Goal: Information Seeking & Learning: Learn about a topic

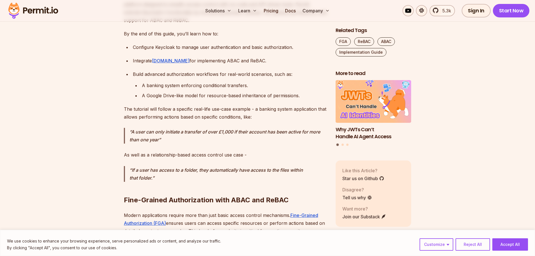
scroll to position [533, 0]
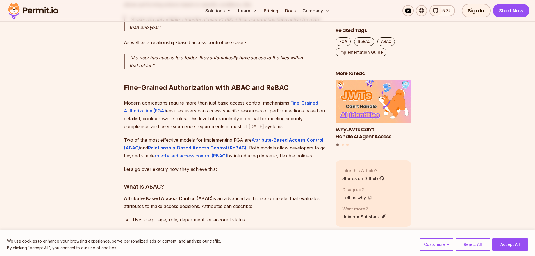
click at [222, 102] on p "Modern applications require more than just basic access control mechanisms. Fin…" at bounding box center [225, 114] width 203 height 31
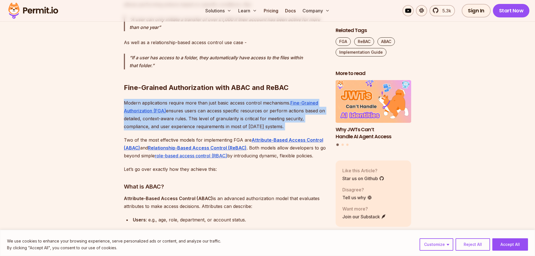
click at [222, 102] on p "Modern applications require more than just basic access control mechanisms. Fin…" at bounding box center [225, 114] width 203 height 31
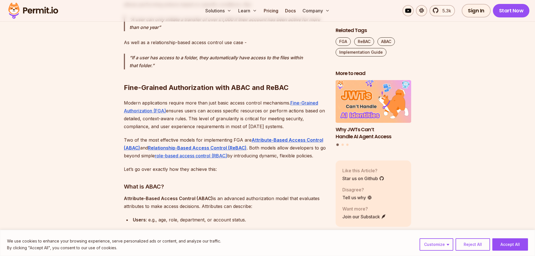
click at [187, 89] on h2 "Fine-Grained Authorization with ABAC and ReBAC" at bounding box center [225, 76] width 203 height 31
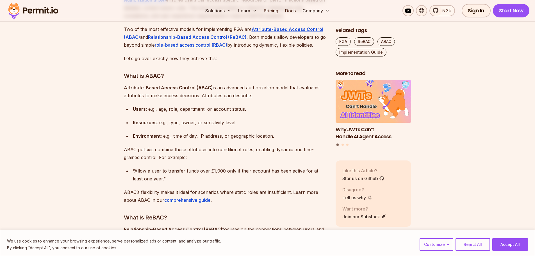
scroll to position [674, 0]
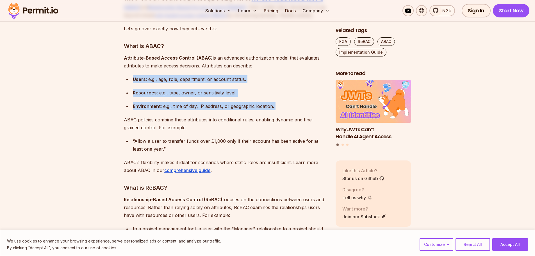
drag, startPoint x: 202, startPoint y: 75, endPoint x: 218, endPoint y: 103, distance: 32.7
click at [218, 103] on div "Environment : e.g., time of day, IP address, or geographic location." at bounding box center [230, 106] width 194 height 8
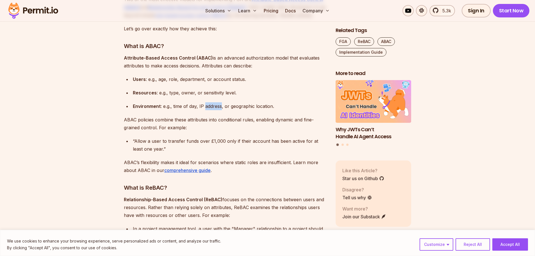
click at [218, 103] on div "Environment : e.g., time of day, IP address, or geographic location." at bounding box center [230, 106] width 194 height 8
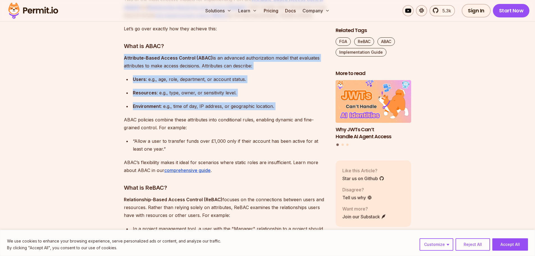
drag, startPoint x: 218, startPoint y: 103, endPoint x: 209, endPoint y: 63, distance: 40.8
click at [208, 62] on p "Attribute-Based Access Control (ABAC) is an advanced authorization model that e…" at bounding box center [225, 62] width 203 height 16
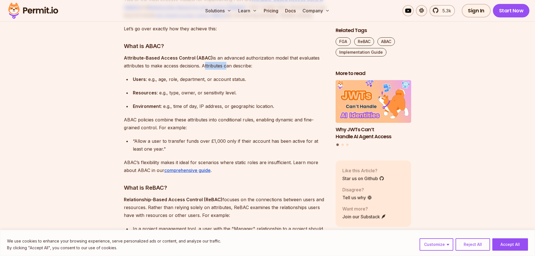
click at [208, 62] on p "Attribute-Based Access Control (ABAC) is an advanced authorization model that e…" at bounding box center [225, 62] width 203 height 16
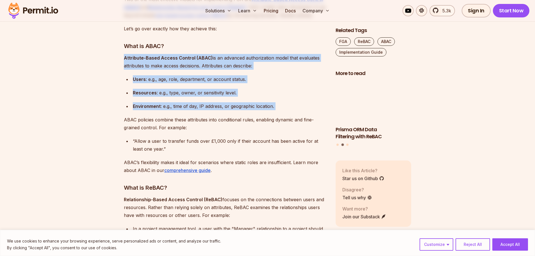
drag, startPoint x: 208, startPoint y: 62, endPoint x: 226, endPoint y: 107, distance: 48.1
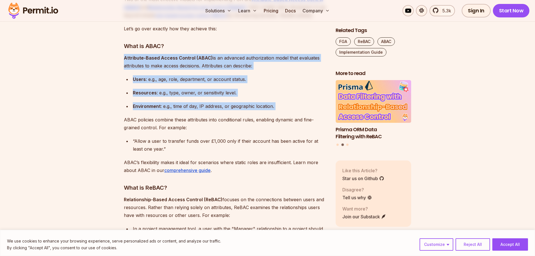
click at [226, 107] on div "Environment : e.g., time of day, IP address, or geographic location." at bounding box center [230, 106] width 194 height 8
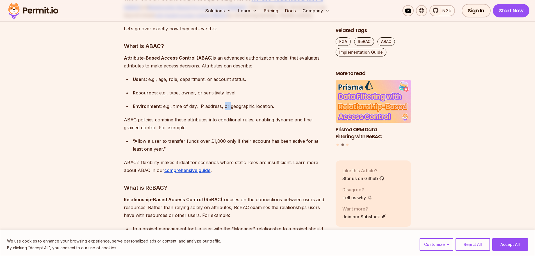
click at [226, 107] on div "Environment : e.g., time of day, IP address, or geographic location." at bounding box center [230, 106] width 194 height 8
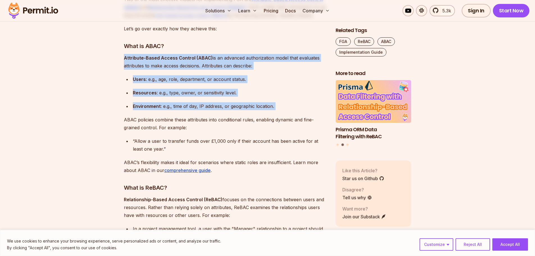
drag, startPoint x: 226, startPoint y: 107, endPoint x: 207, endPoint y: 59, distance: 52.4
click at [207, 59] on strong "Attribute-Based Access Control (ABAC)" at bounding box center [168, 58] width 89 height 6
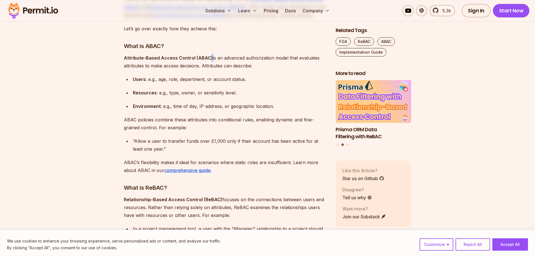
click at [207, 59] on strong "Attribute-Based Access Control (ABAC)" at bounding box center [168, 58] width 89 height 6
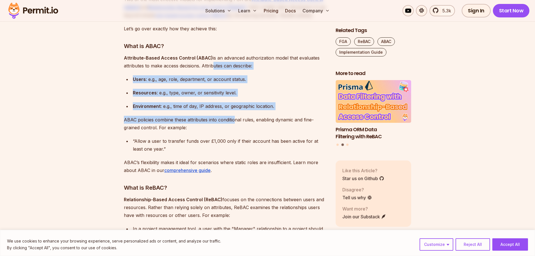
click at [238, 117] on p "ABAC policies combine these attributes into conditional rules, enabling dynamic…" at bounding box center [225, 124] width 203 height 16
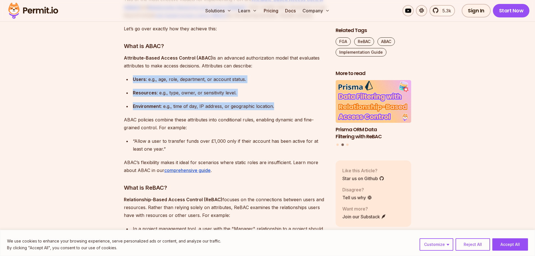
drag, startPoint x: 308, startPoint y: 104, endPoint x: 181, endPoint y: 67, distance: 132.7
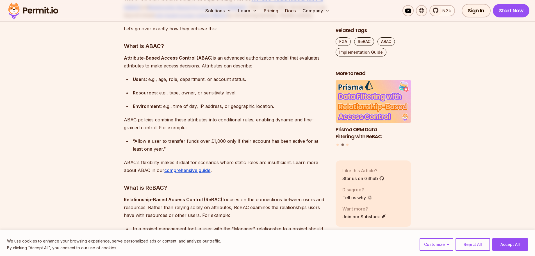
click at [178, 65] on p "Attribute-Based Access Control (ABAC) is an advanced authorization model that e…" at bounding box center [225, 62] width 203 height 16
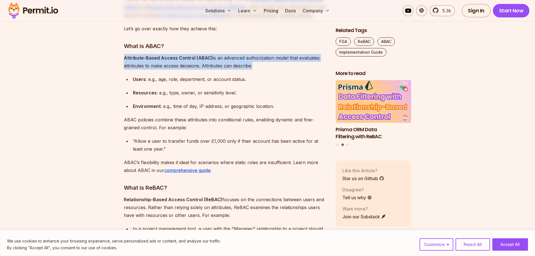
click at [178, 65] on p "Attribute-Based Access Control (ABAC) is an advanced authorization model that e…" at bounding box center [225, 62] width 203 height 16
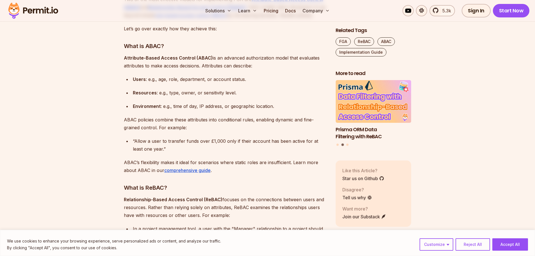
click at [188, 77] on div "Users : e.g., age, role, department, or account status." at bounding box center [230, 79] width 194 height 8
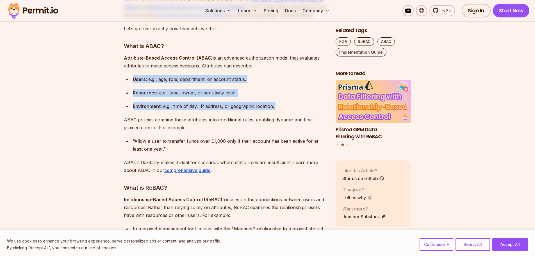
drag, startPoint x: 188, startPoint y: 77, endPoint x: 211, endPoint y: 108, distance: 38.3
click at [211, 108] on ul "Users : e.g., age, role, department, or account status. Resources : e.g., type,…" at bounding box center [225, 92] width 203 height 35
click at [211, 108] on div "Environment : e.g., time of day, IP address, or geographic location." at bounding box center [230, 106] width 194 height 8
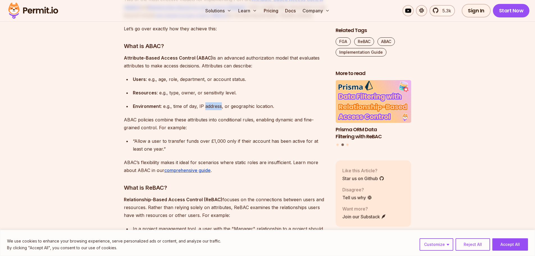
click at [211, 108] on div "Environment : e.g., time of day, IP address, or geographic location." at bounding box center [230, 106] width 194 height 8
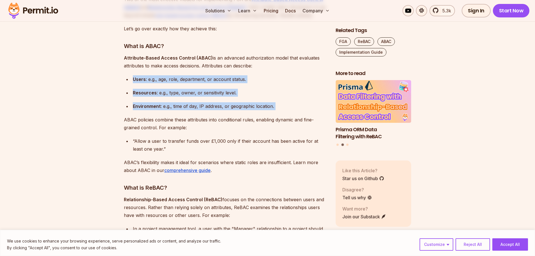
drag, startPoint x: 211, startPoint y: 108, endPoint x: 197, endPoint y: 71, distance: 39.7
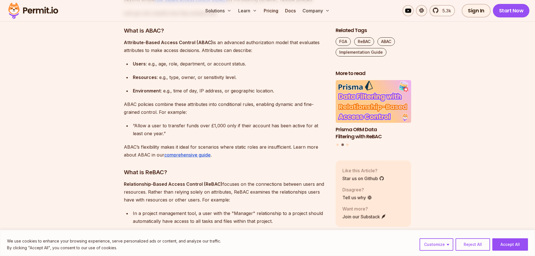
scroll to position [702, 0]
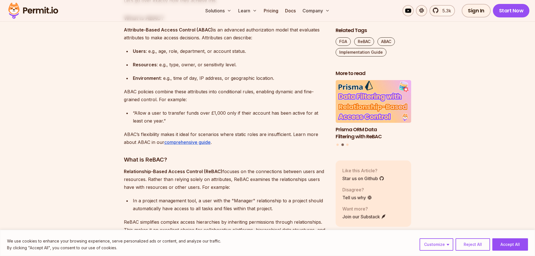
click at [127, 72] on ul "Users : e.g., age, role, department, or account status. Resources : e.g., type,…" at bounding box center [225, 64] width 203 height 35
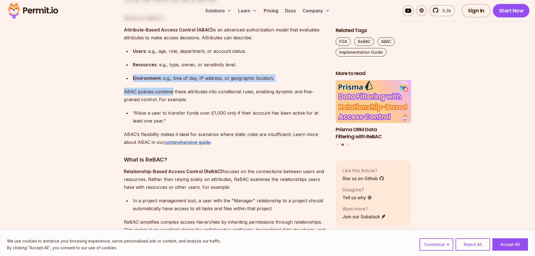
drag, startPoint x: 127, startPoint y: 72, endPoint x: 188, endPoint y: 103, distance: 68.2
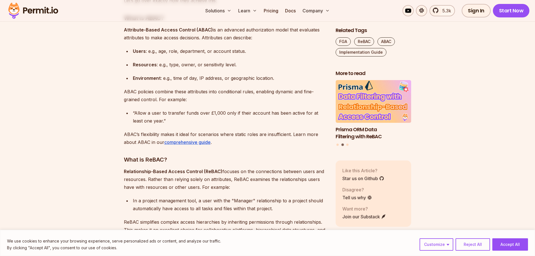
click at [188, 103] on p "ABAC policies combine these attributes into conditional rules, enabling dynamic…" at bounding box center [225, 96] width 203 height 16
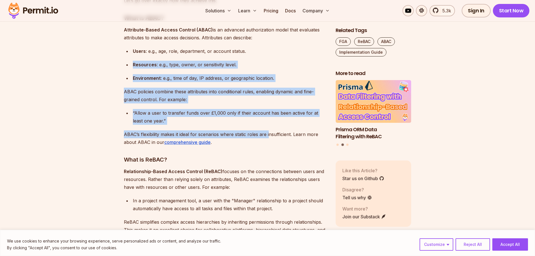
drag, startPoint x: 268, startPoint y: 127, endPoint x: 174, endPoint y: 58, distance: 116.6
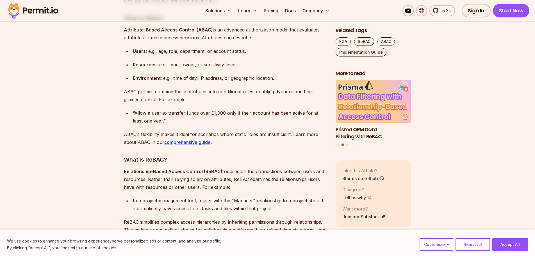
click at [174, 58] on ul "Users : e.g., age, role, department, or account status. Resources : e.g., type,…" at bounding box center [225, 64] width 203 height 35
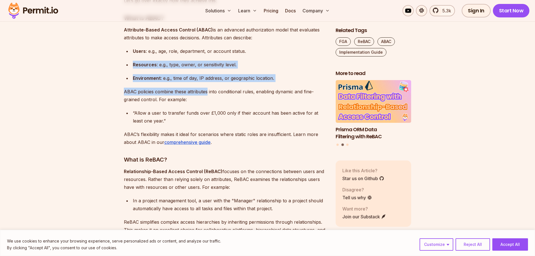
drag, startPoint x: 174, startPoint y: 58, endPoint x: 198, endPoint y: 94, distance: 43.1
click at [198, 94] on p "ABAC policies combine these attributes into conditional rules, enabling dynamic…" at bounding box center [225, 96] width 203 height 16
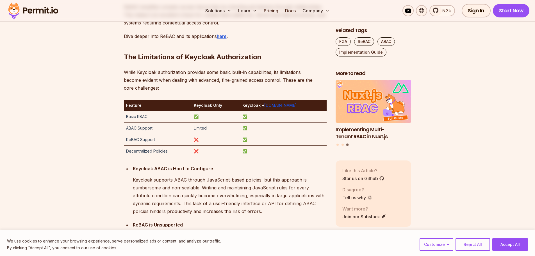
scroll to position [927, 0]
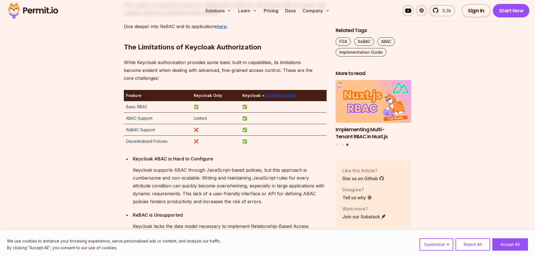
click at [162, 165] on div "Keycloak ABAC is Hard to Configure Keycloak supports ABAC through JavaScript-ba…" at bounding box center [230, 180] width 194 height 51
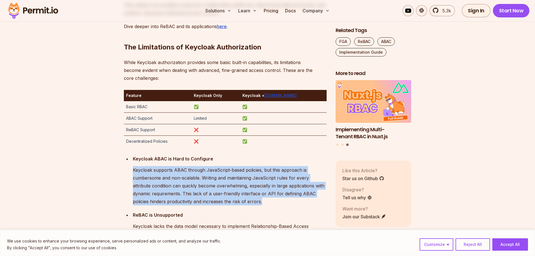
click at [162, 165] on div "Keycloak ABAC is Hard to Configure Keycloak supports ABAC through JavaScript-ba…" at bounding box center [230, 180] width 194 height 51
click at [161, 195] on p "Keycloak supports ABAC through JavaScript-based policies, but this approach is …" at bounding box center [230, 185] width 194 height 39
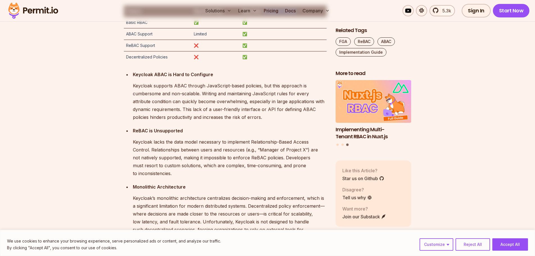
scroll to position [1067, 0]
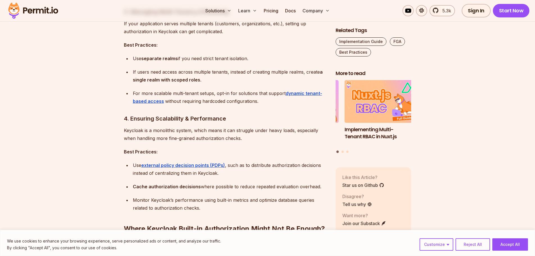
scroll to position [842, 0]
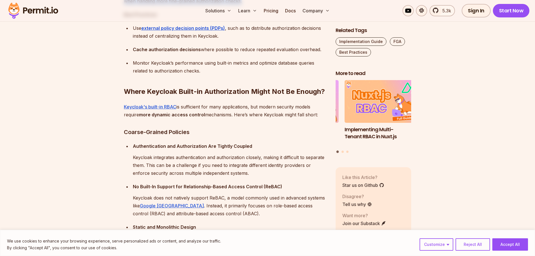
scroll to position [983, 0]
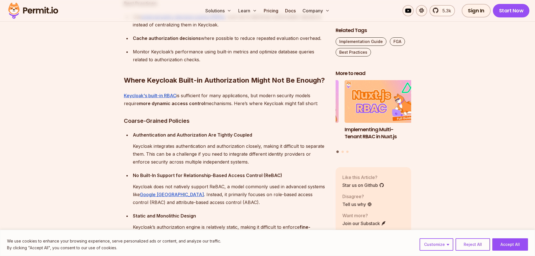
click at [250, 130] on div "Keycloak is a popular open-source tool for managing identity and access control…" at bounding box center [225, 155] width 203 height 1555
click at [270, 151] on p "Keycloak integrates authentication and authorization closely, making it difficu…" at bounding box center [230, 154] width 194 height 24
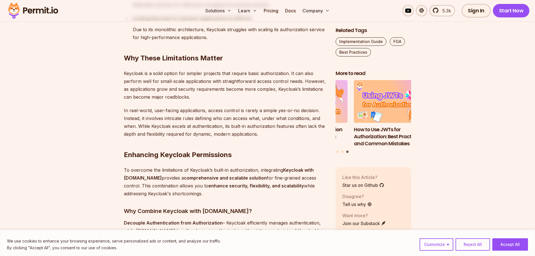
scroll to position [1460, 0]
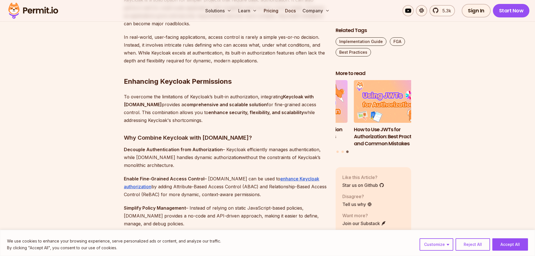
click at [202, 106] on strong "comprehensive and scalable solution" at bounding box center [225, 105] width 83 height 6
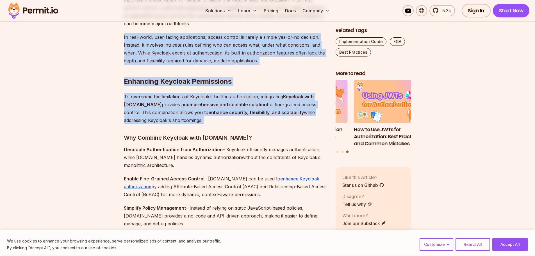
drag, startPoint x: 202, startPoint y: 106, endPoint x: 182, endPoint y: 46, distance: 64.0
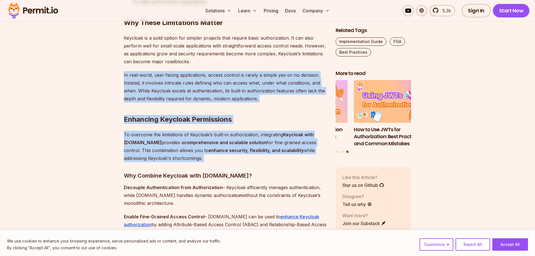
scroll to position [1376, 0]
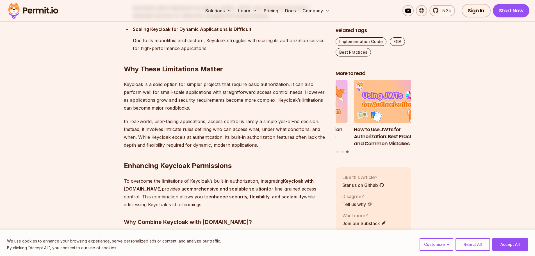
click at [175, 90] on p "Keycloak is a solid option for simpler projects that require basic authorizatio…" at bounding box center [225, 95] width 203 height 31
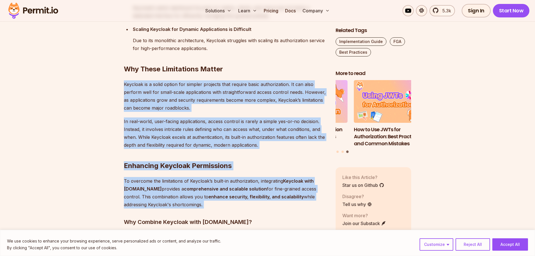
drag, startPoint x: 175, startPoint y: 90, endPoint x: 175, endPoint y: 185, distance: 94.9
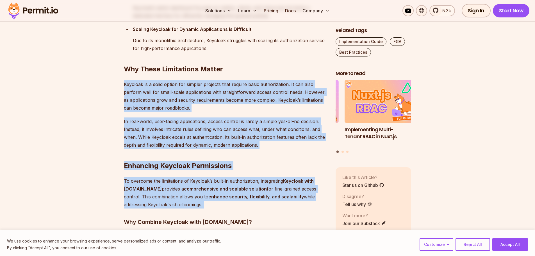
click at [173, 184] on p "To overcome the limitations of Keycloak’s built-in authorization, integrating K…" at bounding box center [225, 192] width 203 height 31
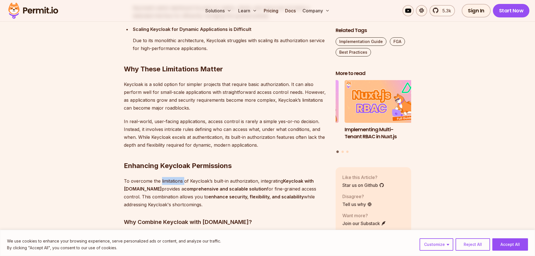
click at [173, 184] on p "To overcome the limitations of Keycloak’s built-in authorization, integrating K…" at bounding box center [225, 192] width 203 height 31
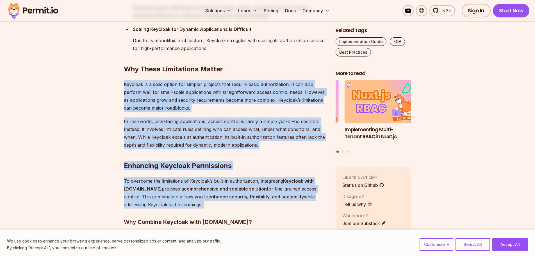
drag, startPoint x: 173, startPoint y: 184, endPoint x: 144, endPoint y: 80, distance: 107.9
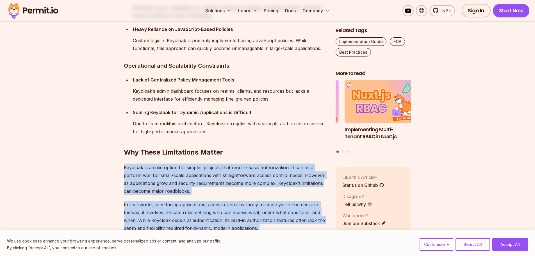
scroll to position [1292, 0]
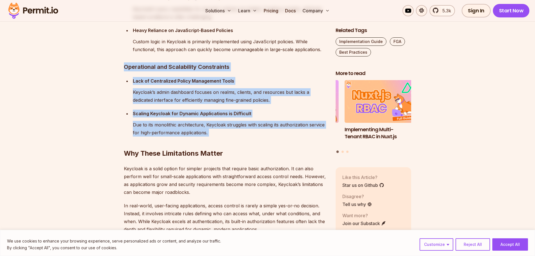
drag, startPoint x: 167, startPoint y: 61, endPoint x: 184, endPoint y: 131, distance: 71.9
click at [184, 131] on p "Due to its monolithic architecture, Keycloak struggles with scaling its authori…" at bounding box center [230, 129] width 194 height 16
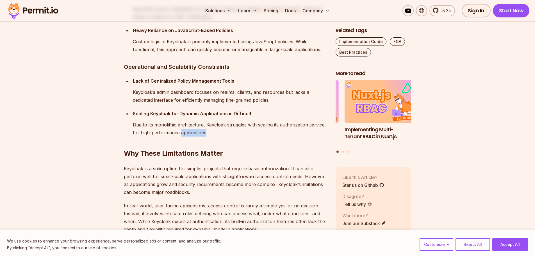
click at [184, 131] on p "Due to its monolithic architecture, Keycloak struggles with scaling its authori…" at bounding box center [230, 129] width 194 height 16
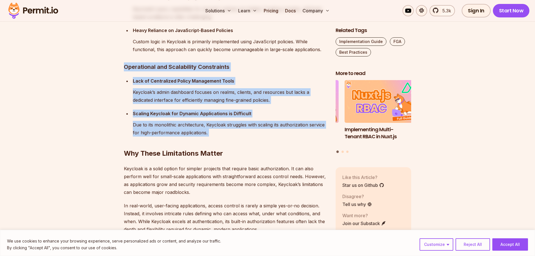
drag, startPoint x: 184, startPoint y: 131, endPoint x: 142, endPoint y: 55, distance: 87.0
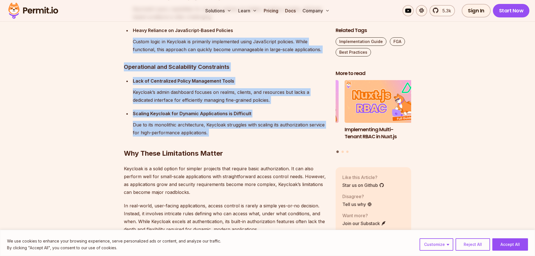
click at [168, 114] on strong "Scaling Keycloak for Dynamic Applications is Difficult" at bounding box center [192, 114] width 118 height 6
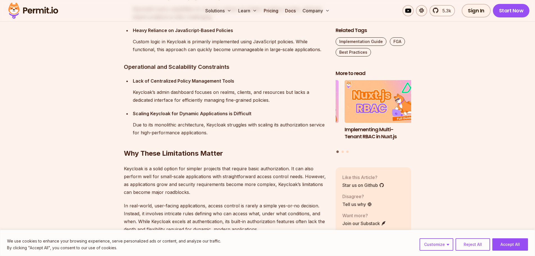
click at [167, 70] on h3 "Operational and Scalability Constraints" at bounding box center [225, 66] width 203 height 9
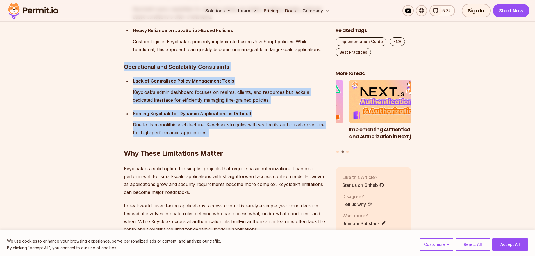
drag, startPoint x: 167, startPoint y: 70, endPoint x: 176, endPoint y: 134, distance: 64.7
click at [172, 135] on p "Due to its monolithic architecture, Keycloak struggles with scaling its authori…" at bounding box center [230, 129] width 194 height 16
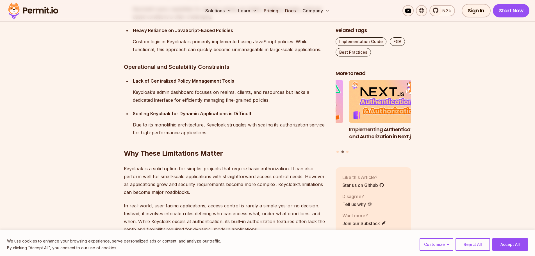
click at [233, 131] on h2 "Why These Limitations Matter" at bounding box center [225, 141] width 203 height 31
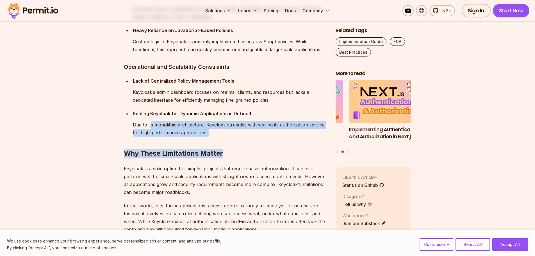
drag, startPoint x: 241, startPoint y: 136, endPoint x: 150, endPoint y: 120, distance: 92.7
click at [150, 120] on div "Scaling Keycloak for Dynamic Applications is Difficult Due to its monolithic ar…" at bounding box center [230, 122] width 194 height 27
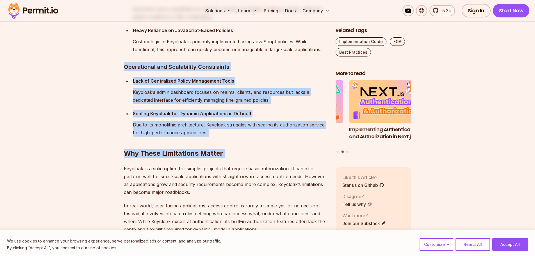
drag, startPoint x: 113, startPoint y: 63, endPoint x: 257, endPoint y: 134, distance: 160.5
click at [252, 132] on h2 "Why These Limitations Matter" at bounding box center [225, 141] width 203 height 31
drag, startPoint x: 232, startPoint y: 142, endPoint x: 231, endPoint y: 134, distance: 8.6
click at [232, 142] on h2 "Why These Limitations Matter" at bounding box center [225, 141] width 203 height 31
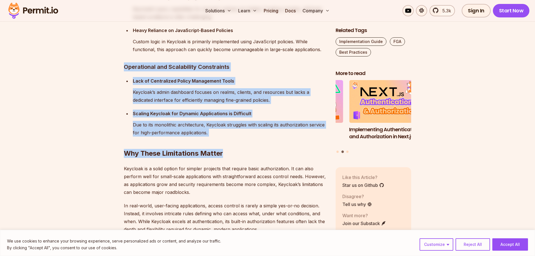
drag, startPoint x: 190, startPoint y: 117, endPoint x: 124, endPoint y: 69, distance: 81.8
click at [124, 69] on h3 "Operational and Scalability Constraints" at bounding box center [225, 66] width 203 height 9
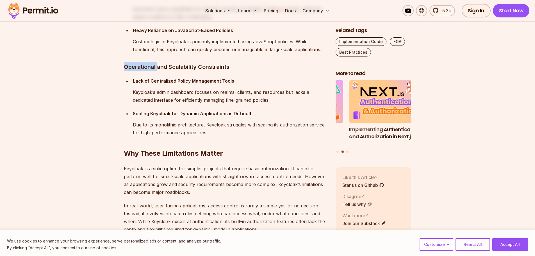
click at [124, 69] on h3 "Operational and Scalability Constraints" at bounding box center [225, 66] width 203 height 9
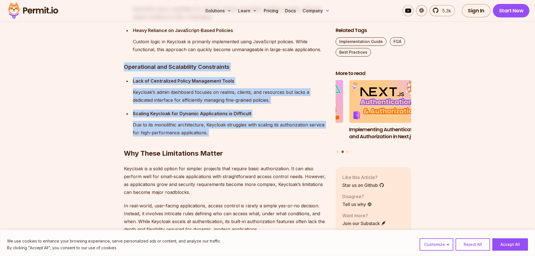
drag, startPoint x: 124, startPoint y: 69, endPoint x: 210, endPoint y: 120, distance: 100.4
click at [210, 120] on div "Scaling Keycloak for Dynamic Applications is Difficult Due to its monolithic ar…" at bounding box center [230, 122] width 194 height 27
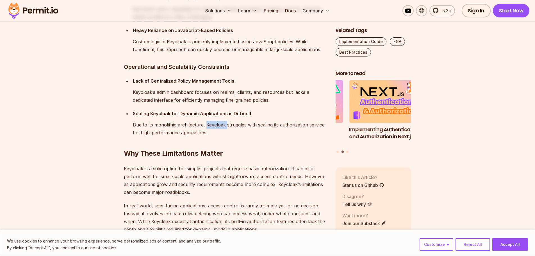
click at [210, 120] on div "Scaling Keycloak for Dynamic Applications is Difficult Due to its monolithic ar…" at bounding box center [230, 122] width 194 height 27
click at [227, 126] on p "Due to its monolithic architecture, Keycloak struggles with scaling its authori…" at bounding box center [230, 129] width 194 height 16
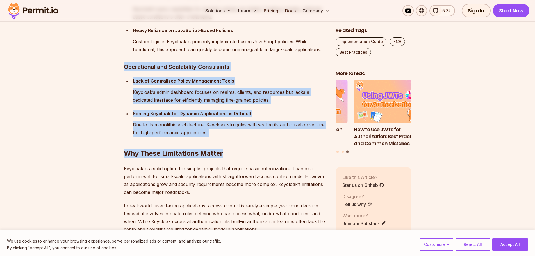
drag, startPoint x: 236, startPoint y: 133, endPoint x: 118, endPoint y: 69, distance: 134.4
click at [216, 119] on div "Scaling Keycloak for Dynamic Applications is Difficult Due to its monolithic ar…" at bounding box center [230, 122] width 194 height 27
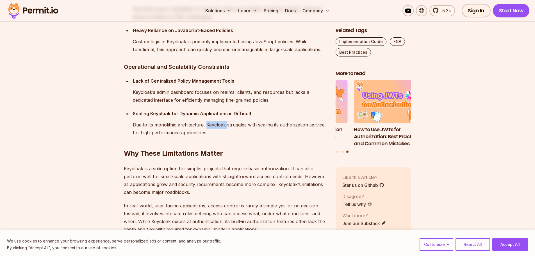
click at [216, 119] on div "Scaling Keycloak for Dynamic Applications is Difficult Due to its monolithic ar…" at bounding box center [230, 122] width 194 height 27
click at [223, 136] on h2 "Why These Limitations Matter" at bounding box center [225, 141] width 203 height 31
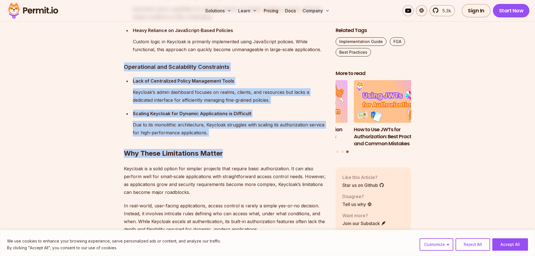
drag, startPoint x: 105, startPoint y: 72, endPoint x: 102, endPoint y: 69, distance: 4.0
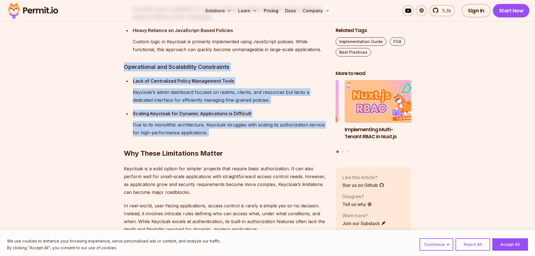
drag, startPoint x: 120, startPoint y: 67, endPoint x: 162, endPoint y: 121, distance: 68.9
click at [157, 120] on div "Scaling Keycloak for Dynamic Applications is Difficult Due to its monolithic ar…" at bounding box center [230, 122] width 194 height 27
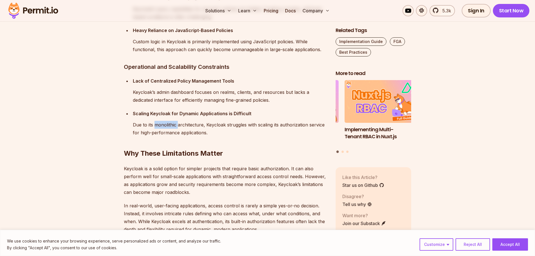
click at [157, 120] on div "Scaling Keycloak for Dynamic Applications is Difficult Due to its monolithic ar…" at bounding box center [230, 122] width 194 height 27
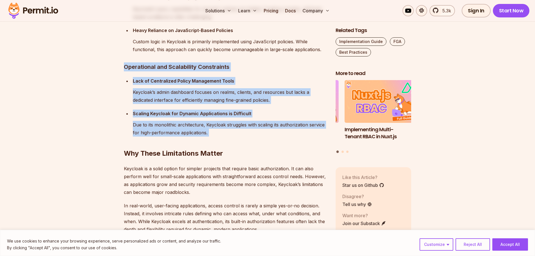
drag, startPoint x: 157, startPoint y: 120, endPoint x: 127, endPoint y: 64, distance: 64.4
click at [127, 64] on h3 "Operational and Scalability Constraints" at bounding box center [225, 66] width 203 height 9
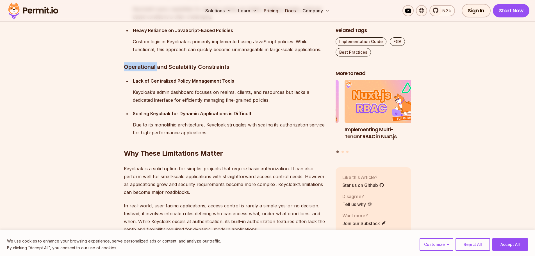
click at [127, 64] on h3 "Operational and Scalability Constraints" at bounding box center [225, 66] width 203 height 9
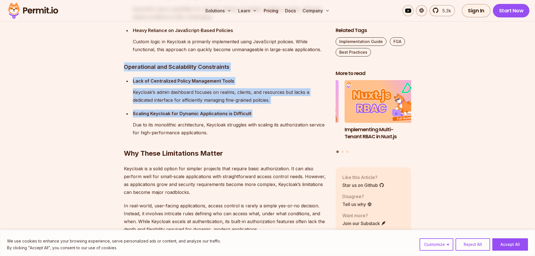
drag, startPoint x: 127, startPoint y: 64, endPoint x: 137, endPoint y: 113, distance: 50.7
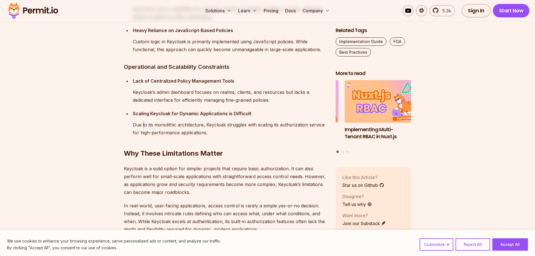
click at [143, 123] on p "Due to its monolithic architecture, Keycloak struggles with scaling its authori…" at bounding box center [230, 129] width 194 height 16
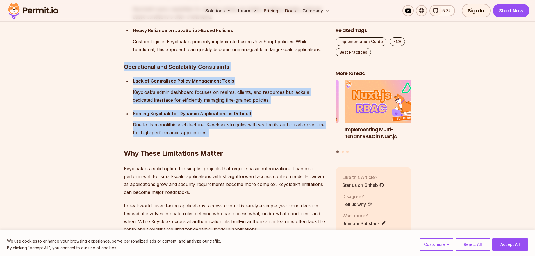
drag, startPoint x: 143, startPoint y: 123, endPoint x: 140, endPoint y: 69, distance: 53.7
click at [140, 69] on h3 "Operational and Scalability Constraints" at bounding box center [225, 66] width 203 height 9
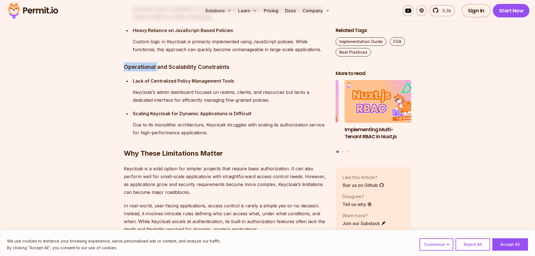
click at [140, 69] on h3 "Operational and Scalability Constraints" at bounding box center [225, 66] width 203 height 9
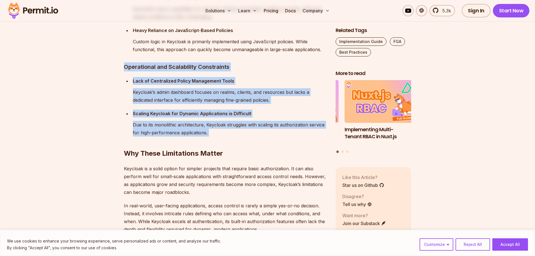
drag, startPoint x: 140, startPoint y: 69, endPoint x: 153, endPoint y: 123, distance: 55.1
click at [153, 123] on p "Due to its monolithic architecture, Keycloak struggles with scaling its authori…" at bounding box center [230, 129] width 194 height 16
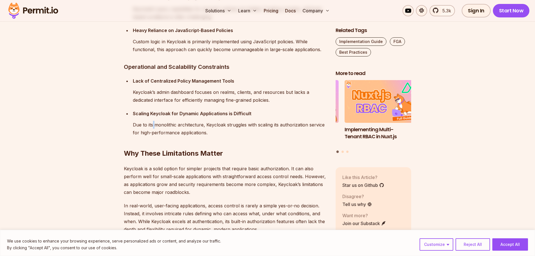
click at [153, 123] on p "Due to its monolithic architecture, Keycloak struggles with scaling its authori…" at bounding box center [230, 129] width 194 height 16
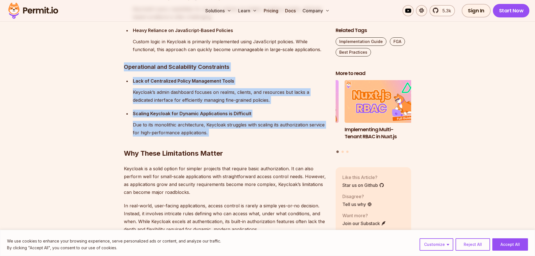
drag, startPoint x: 153, startPoint y: 123, endPoint x: 136, endPoint y: 56, distance: 68.4
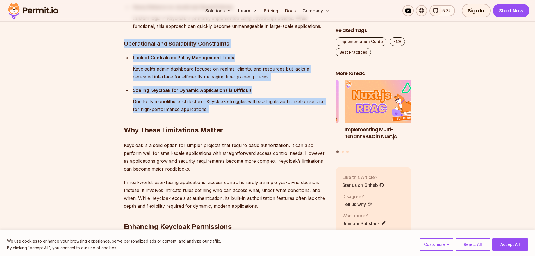
scroll to position [1348, 0]
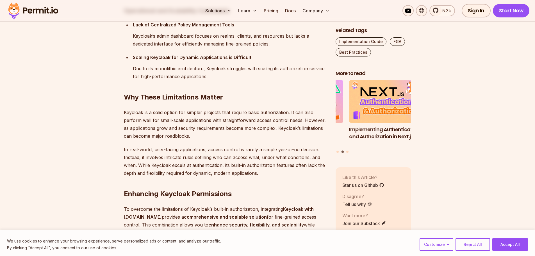
click at [153, 120] on p "Keycloak is a solid option for simpler projects that require basic authorizatio…" at bounding box center [225, 123] width 203 height 31
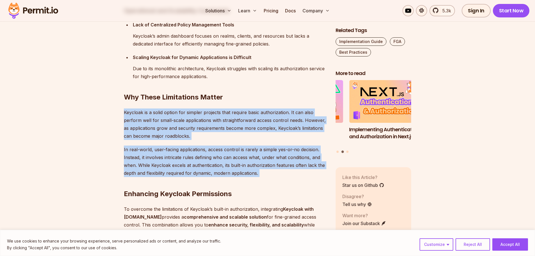
drag, startPoint x: 153, startPoint y: 120, endPoint x: 161, endPoint y: 161, distance: 42.6
click at [161, 161] on p "In real-world, user-facing applications, access control is rarely a simple yes-…" at bounding box center [225, 160] width 203 height 31
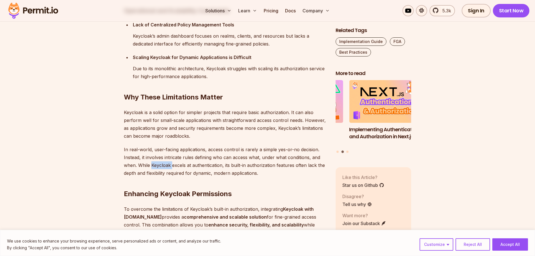
click at [161, 161] on p "In real-world, user-facing applications, access control is rarely a simple yes-…" at bounding box center [225, 160] width 203 height 31
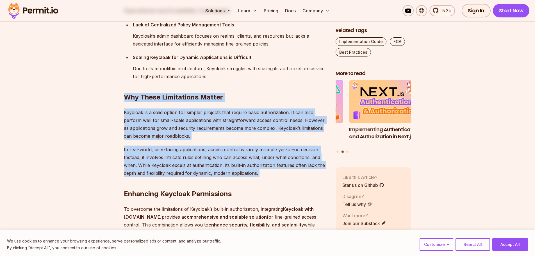
drag, startPoint x: 161, startPoint y: 161, endPoint x: 134, endPoint y: 94, distance: 72.6
click at [134, 94] on h2 "Why These Limitations Matter" at bounding box center [225, 85] width 203 height 31
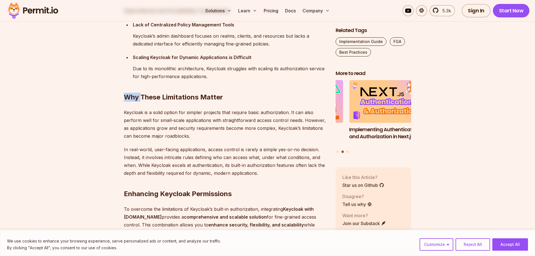
click at [134, 94] on h2 "Why These Limitations Matter" at bounding box center [225, 85] width 203 height 31
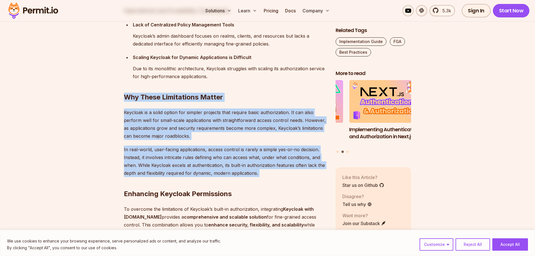
drag, startPoint x: 134, startPoint y: 94, endPoint x: 149, endPoint y: 164, distance: 71.1
click at [149, 164] on p "In real-world, user-facing applications, access control is rarely a simple yes-…" at bounding box center [225, 160] width 203 height 31
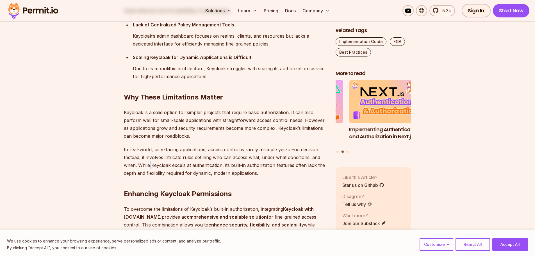
click at [149, 164] on p "In real-world, user-facing applications, access control is rarely a simple yes-…" at bounding box center [225, 160] width 203 height 31
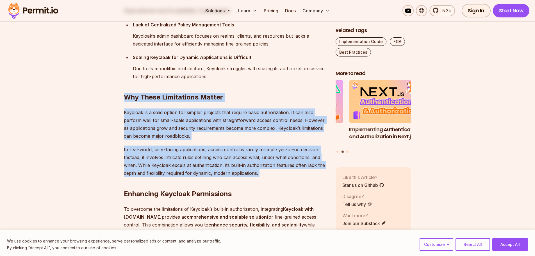
drag, startPoint x: 149, startPoint y: 164, endPoint x: 139, endPoint y: 93, distance: 71.2
click at [139, 93] on h2 "Why These Limitations Matter" at bounding box center [225, 85] width 203 height 31
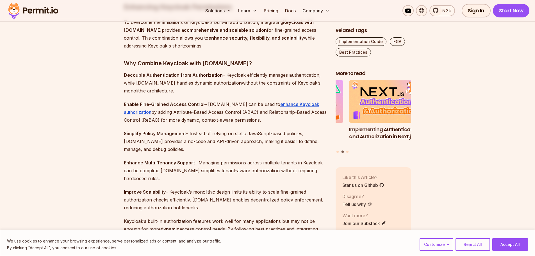
scroll to position [1544, 0]
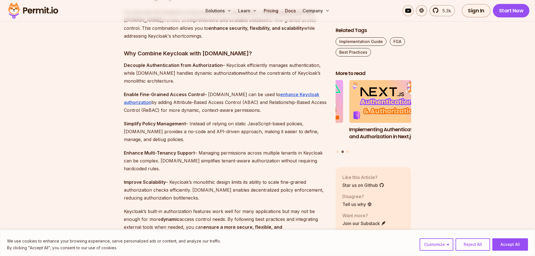
click at [175, 128] on p "Simplify Policy Management – Instead of relying on static JavaScript-based poli…" at bounding box center [225, 132] width 203 height 24
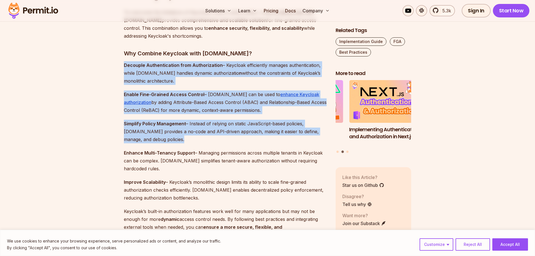
drag, startPoint x: 175, startPoint y: 128, endPoint x: 192, endPoint y: 68, distance: 62.1
click at [192, 68] on strong "Decouple Authentication from Authorization" at bounding box center [173, 65] width 99 height 6
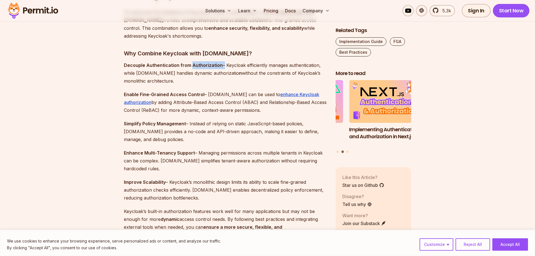
click at [192, 68] on strong "Decouple Authentication from Authorization" at bounding box center [173, 65] width 99 height 6
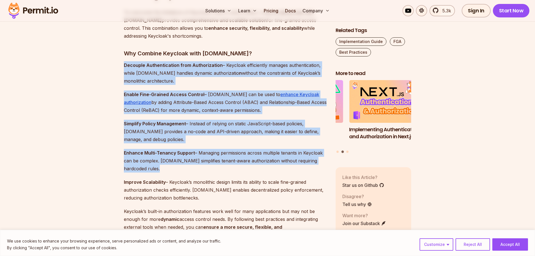
drag, startPoint x: 192, startPoint y: 68, endPoint x: 204, endPoint y: 163, distance: 95.3
click at [203, 163] on p "Enhance Multi-Tenancy Support – Managing permissions across multiple tenants in…" at bounding box center [225, 161] width 203 height 24
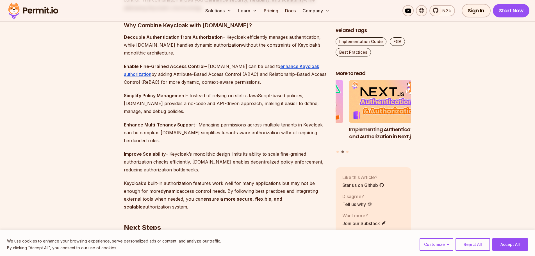
click at [190, 133] on p "Enhance Multi-Tenancy Support – Managing permissions across multiple tenants in…" at bounding box center [225, 133] width 203 height 24
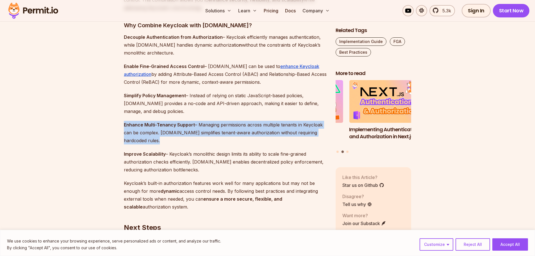
click at [190, 133] on p "Enhance Multi-Tenancy Support – Managing permissions across multiple tenants in…" at bounding box center [225, 133] width 203 height 24
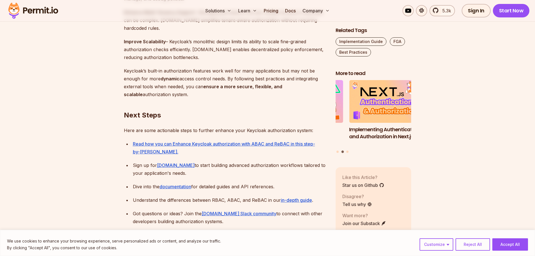
click at [170, 110] on h2 "⁠Next Steps" at bounding box center [225, 103] width 203 height 31
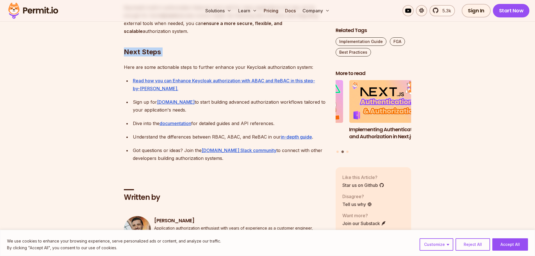
scroll to position [1825, 0]
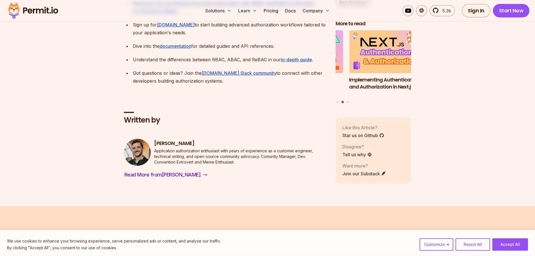
drag, startPoint x: 332, startPoint y: 147, endPoint x: 320, endPoint y: 166, distance: 22.8
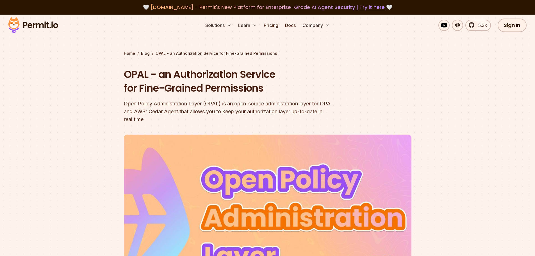
click at [234, 112] on div "Open Policy Administration Layer (OPAL) is an open-source administration layer …" at bounding box center [232, 112] width 216 height 24
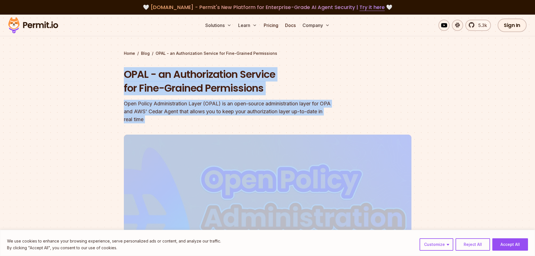
drag, startPoint x: 234, startPoint y: 112, endPoint x: 146, endPoint y: 83, distance: 92.7
click at [146, 83] on div "OPAL - an Authorization Service for Fine-Grained Permissions Open Policy Admini…" at bounding box center [232, 95] width 216 height 56
click at [146, 83] on h1 "OPAL - an Authorization Service for Fine-Grained Permissions" at bounding box center [232, 81] width 216 height 28
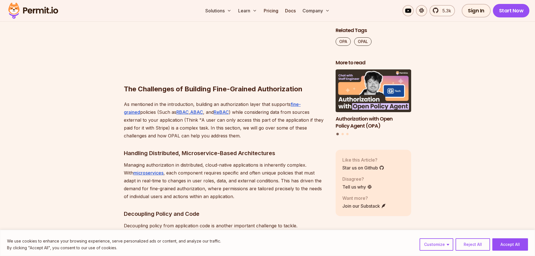
scroll to position [674, 0]
